Goal: Task Accomplishment & Management: Manage account settings

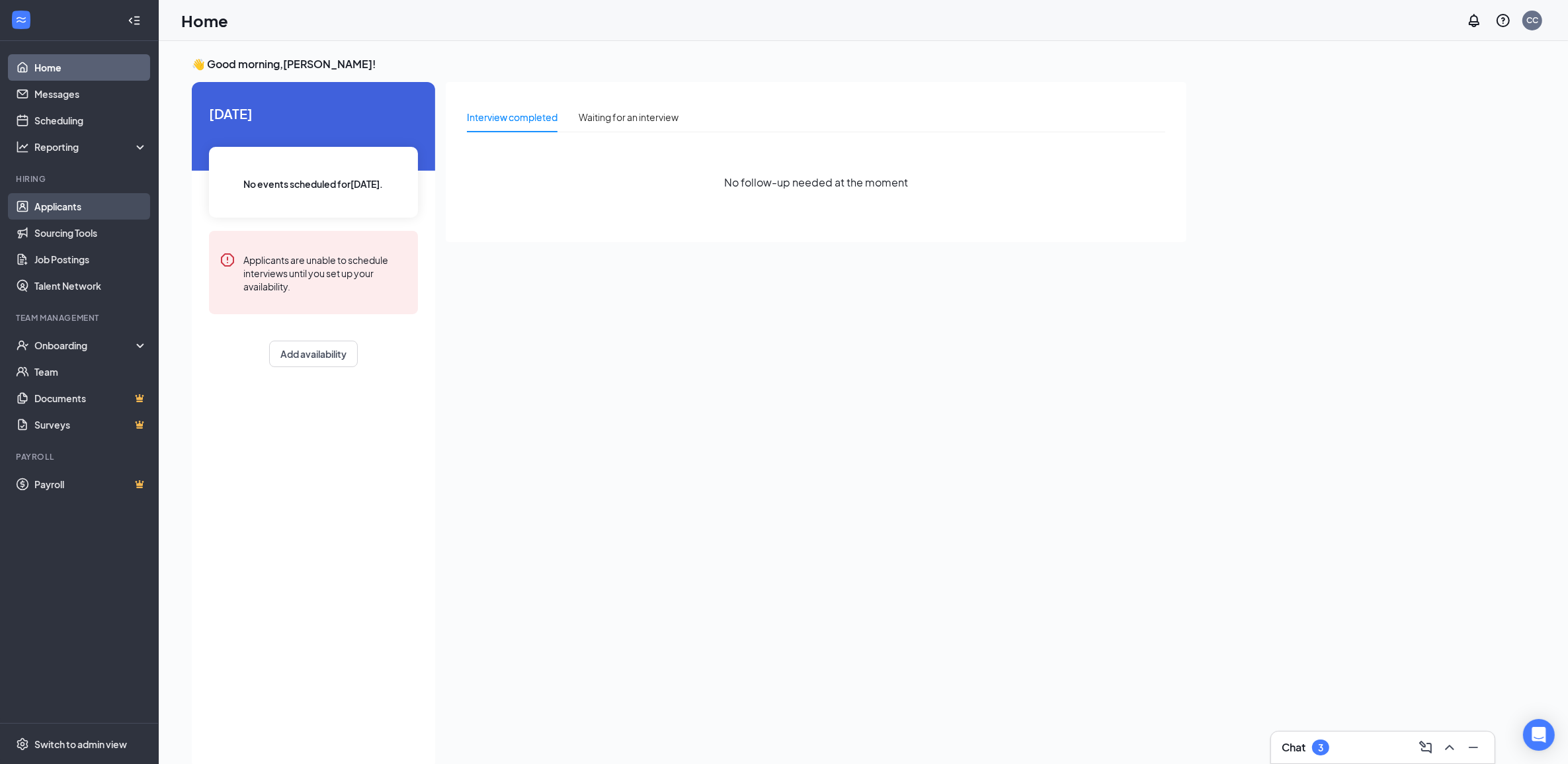
click at [107, 207] on link "Applicants" at bounding box center [91, 206] width 113 height 26
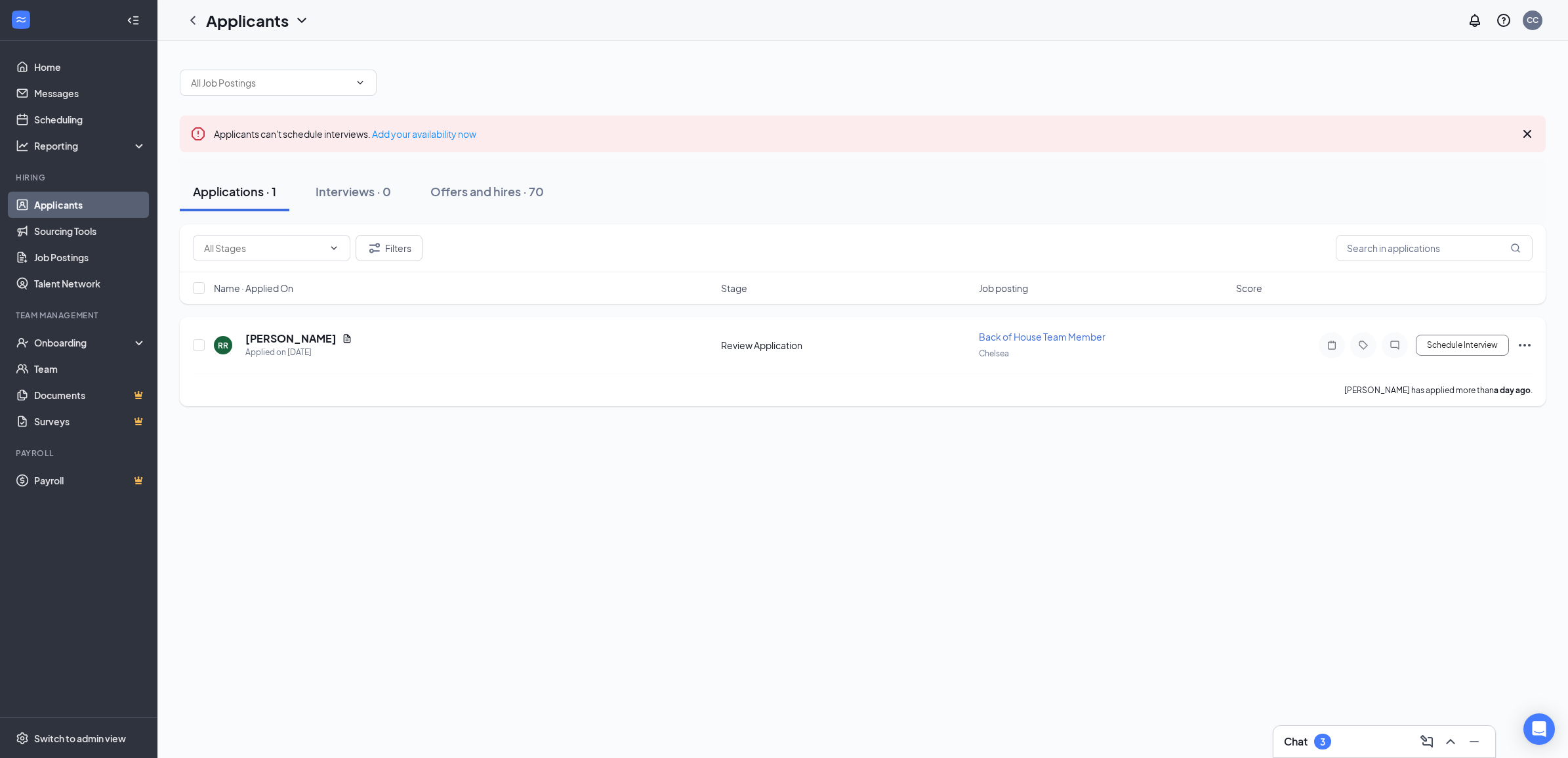
click at [730, 366] on div "RR [PERSON_NAME] Applied on [DATE] Review Application Back of House Team Member…" at bounding box center [862, 351] width 1340 height 43
click at [573, 342] on div "RR [PERSON_NAME] Applied on [DATE]" at bounding box center [464, 345] width 499 height 27
click at [1529, 349] on icon "Ellipses" at bounding box center [1524, 345] width 16 height 16
click at [1215, 461] on div "Applicants can't schedule interviews. Add your availability now Applications · …" at bounding box center [863, 399] width 1410 height 717
click at [1158, 329] on div "RR [PERSON_NAME] Applied on [DATE] Review Application Back of House Team Member…" at bounding box center [862, 362] width 1366 height 89
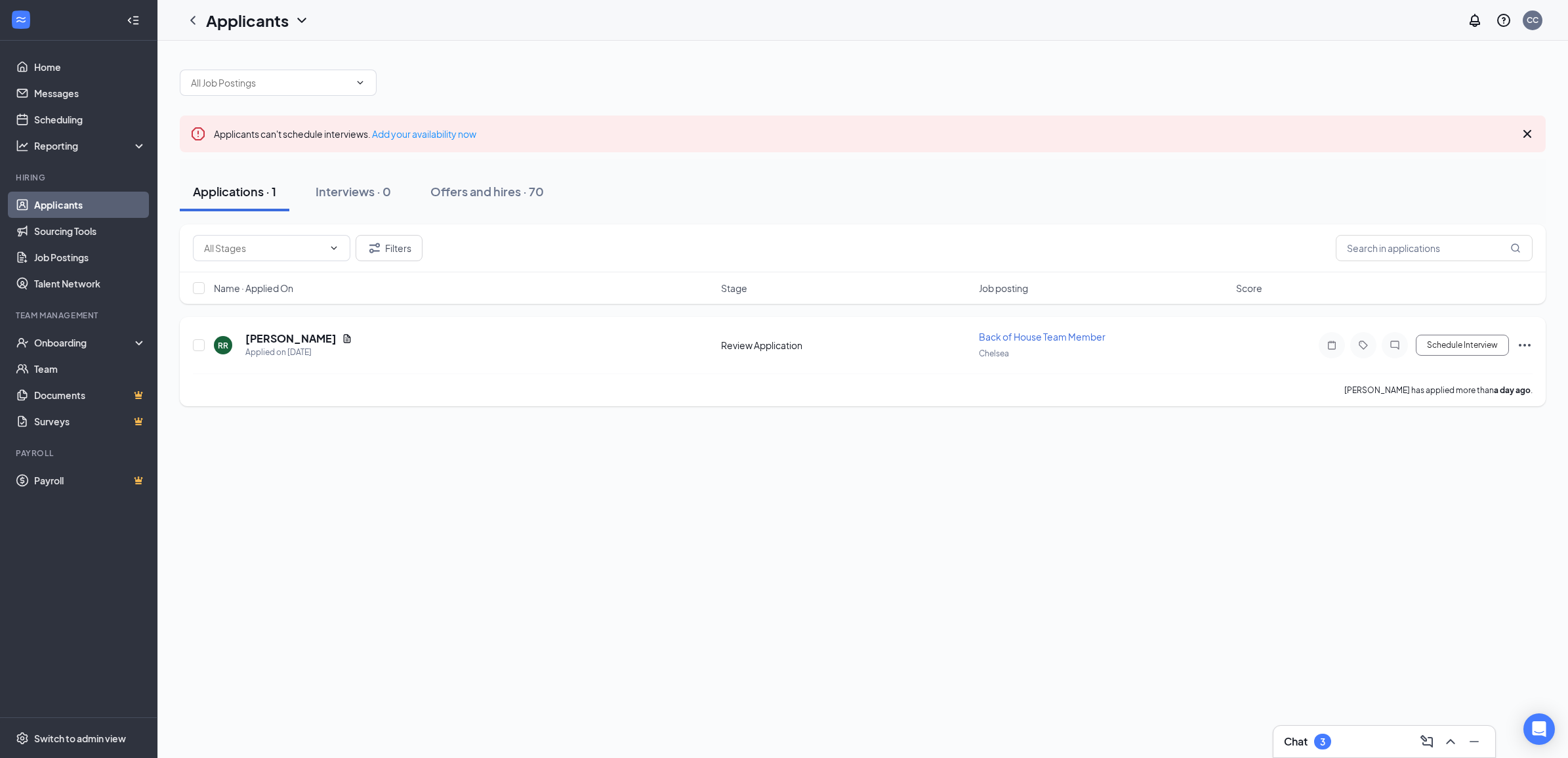
click at [1156, 344] on div "Back of House Team Member Chelsea" at bounding box center [1104, 345] width 250 height 30
drag, startPoint x: 497, startPoint y: 375, endPoint x: 440, endPoint y: 425, distance: 75.8
click at [449, 436] on div "Applicants can't schedule interviews. Add your availability now Applications · …" at bounding box center [863, 399] width 1410 height 717
click at [342, 342] on icon "Document" at bounding box center [346, 338] width 10 height 10
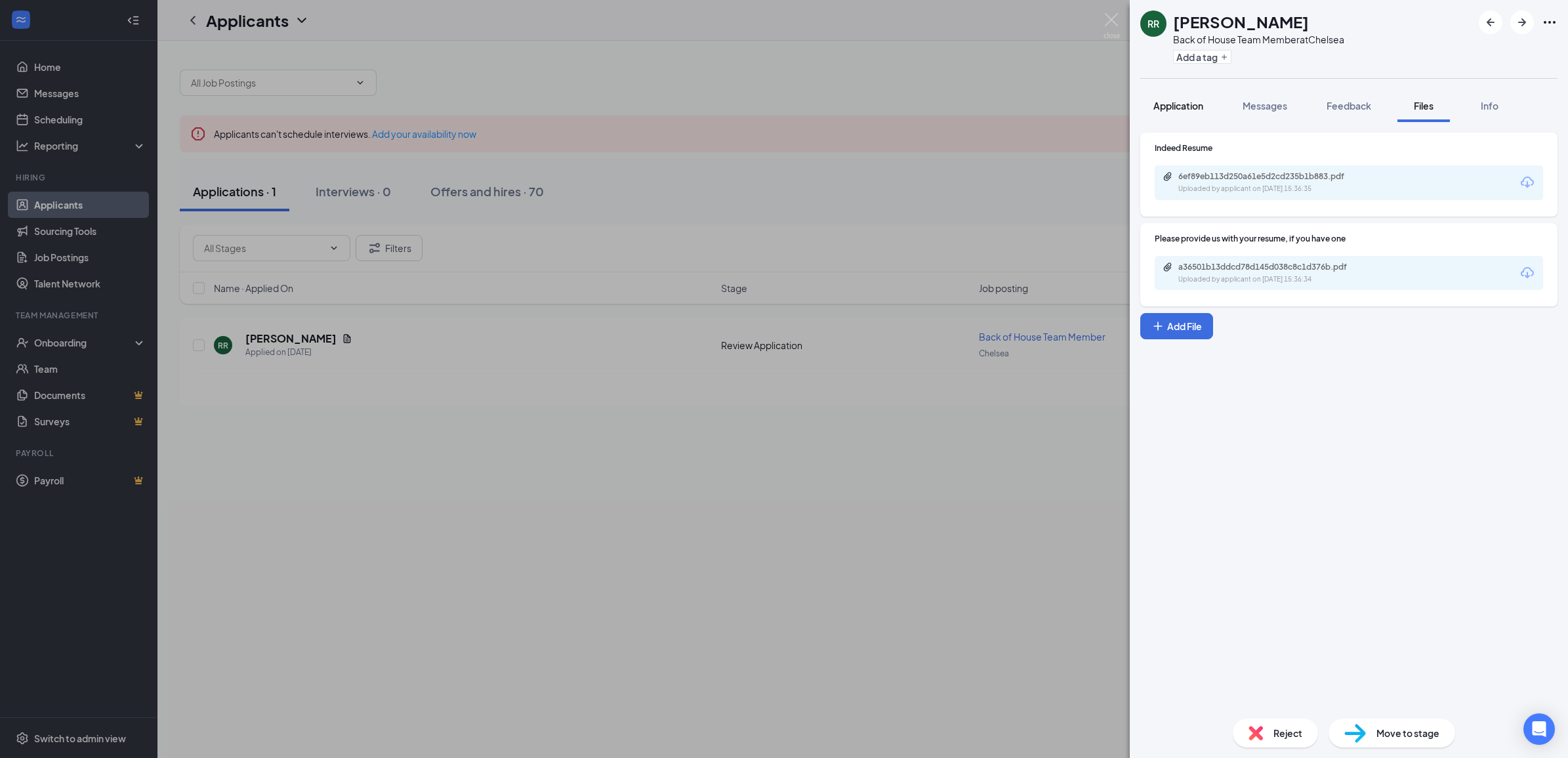
click at [1175, 100] on span "Application" at bounding box center [1178, 105] width 50 height 12
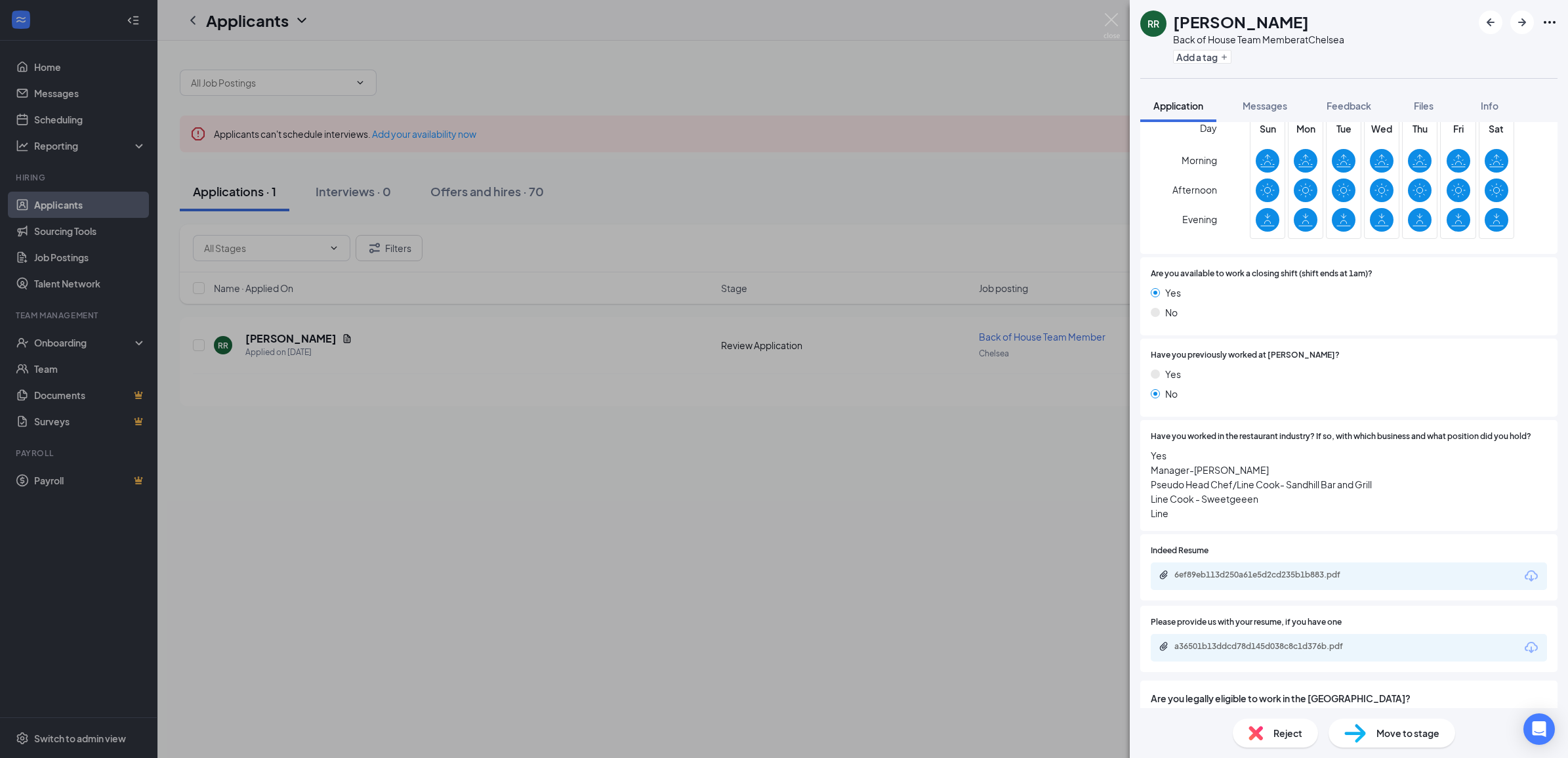
scroll to position [547, 0]
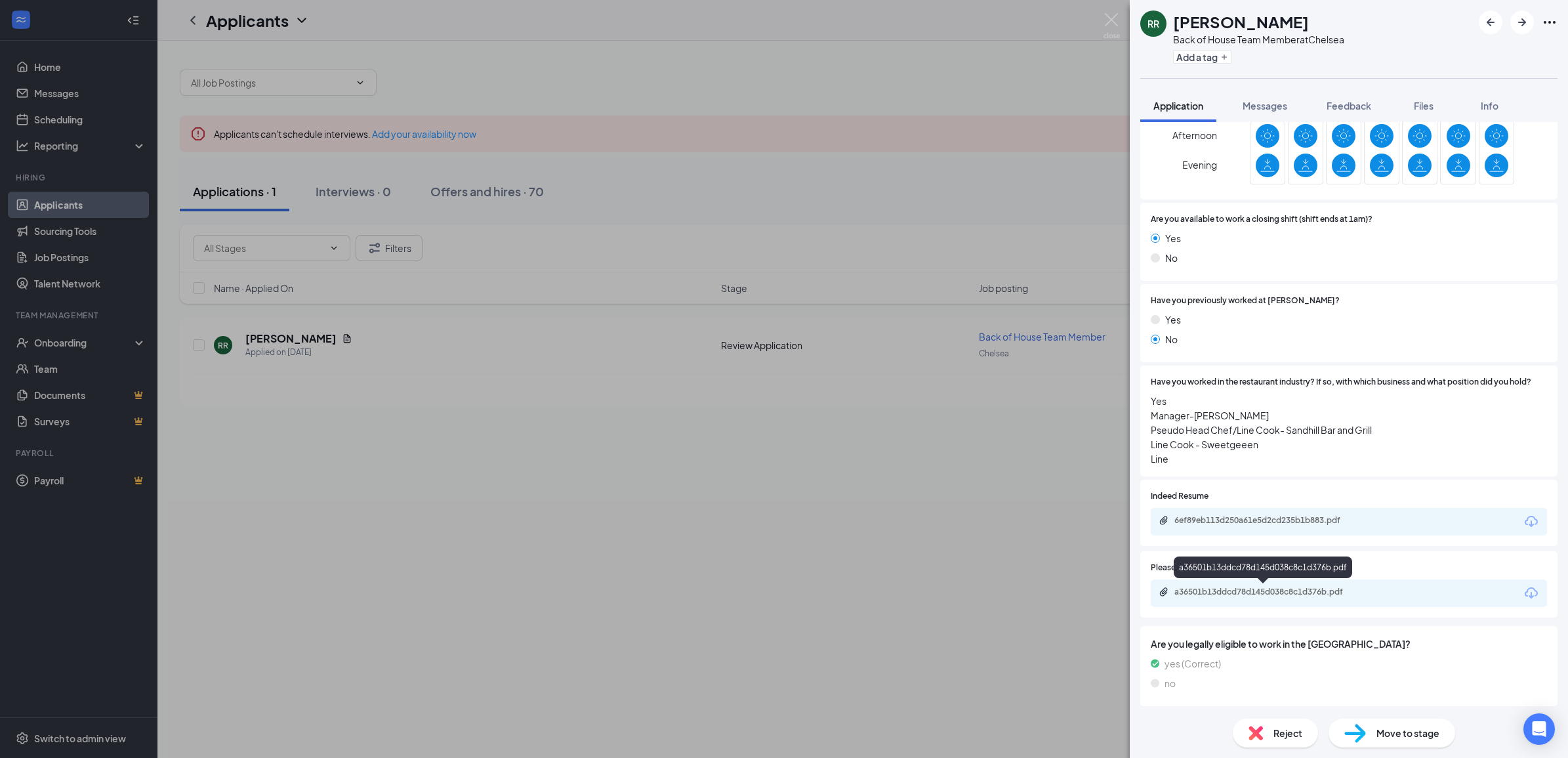
click at [1298, 589] on div "a36501b13ddcd78d145d038c8c1d376b.pdf" at bounding box center [1266, 591] width 184 height 10
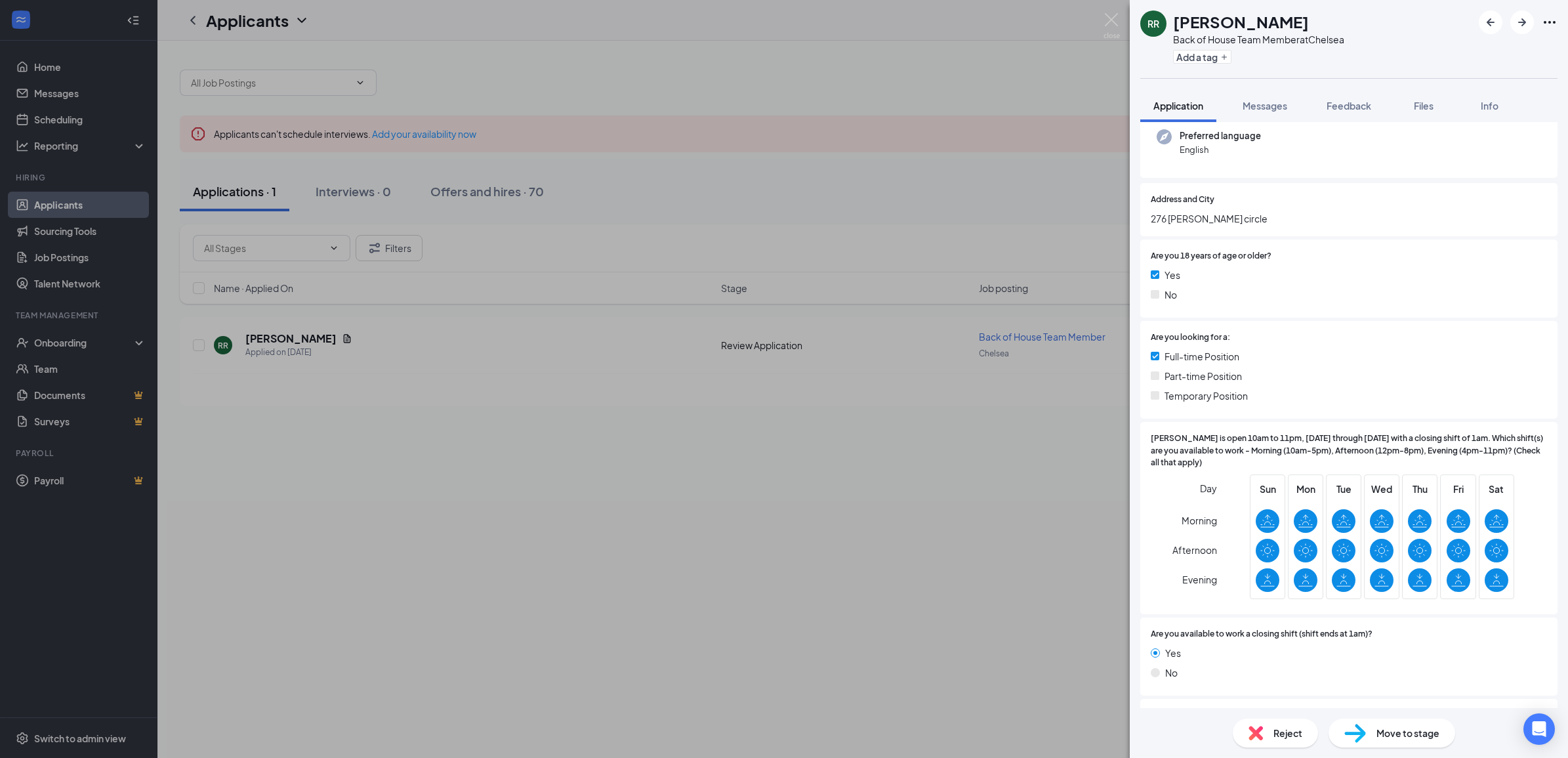
scroll to position [0, 0]
